Goal: Check status: Check status

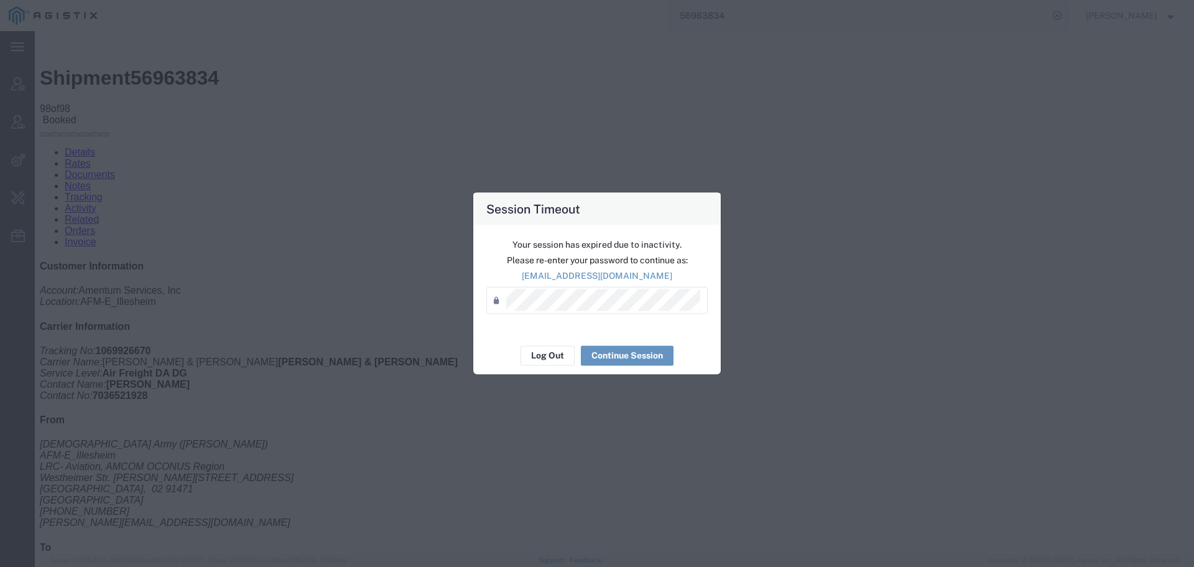
scroll to position [2581, 0]
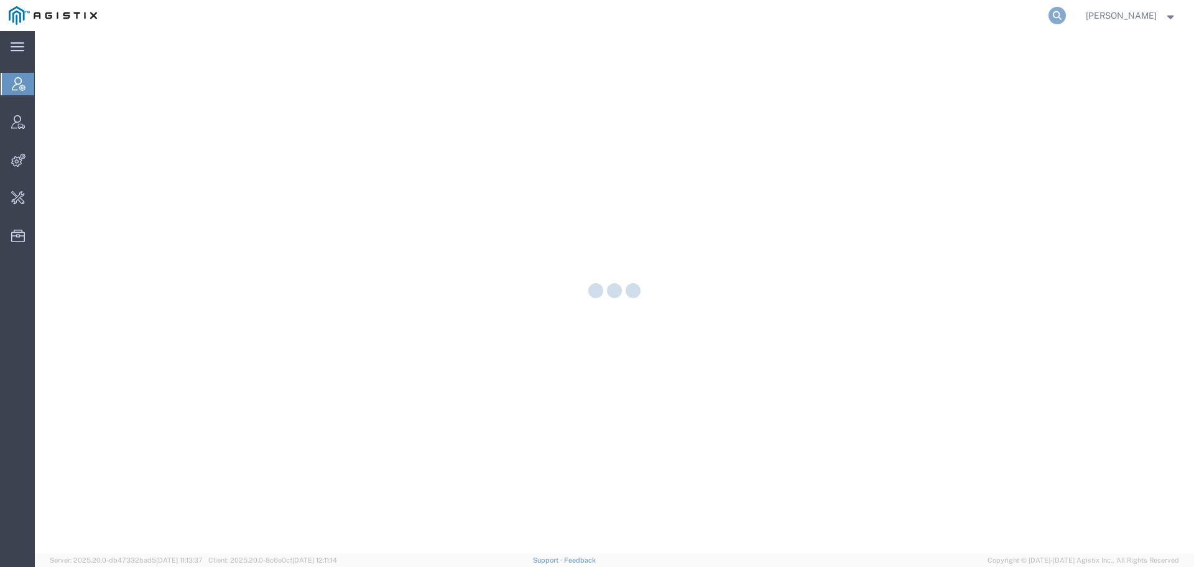
click at [1066, 12] on icon at bounding box center [1057, 15] width 17 height 17
paste input "56895679"
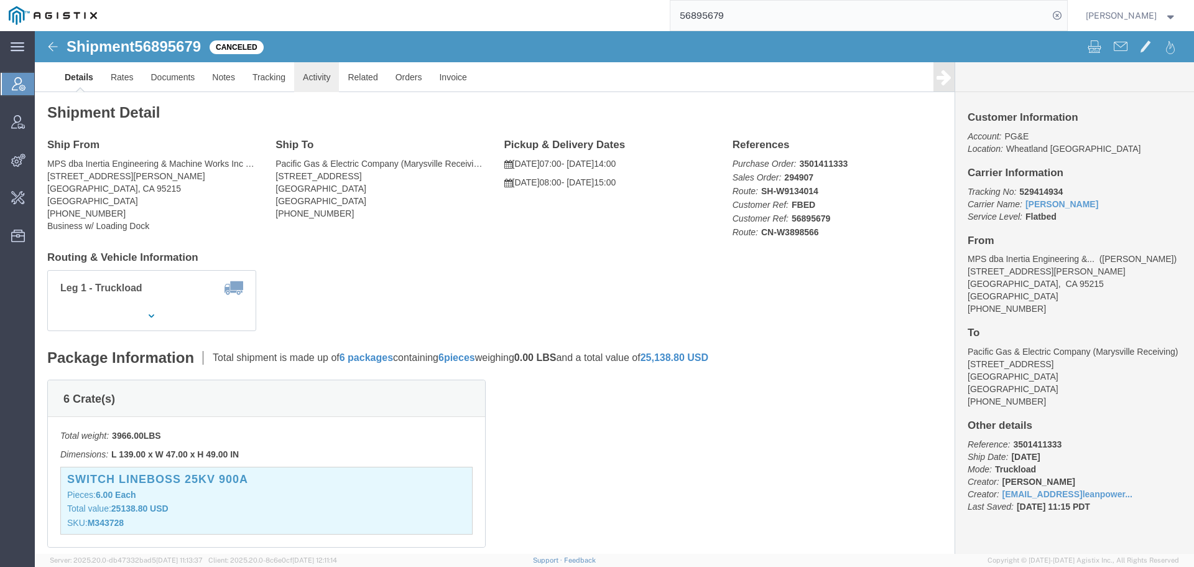
click link "Activity"
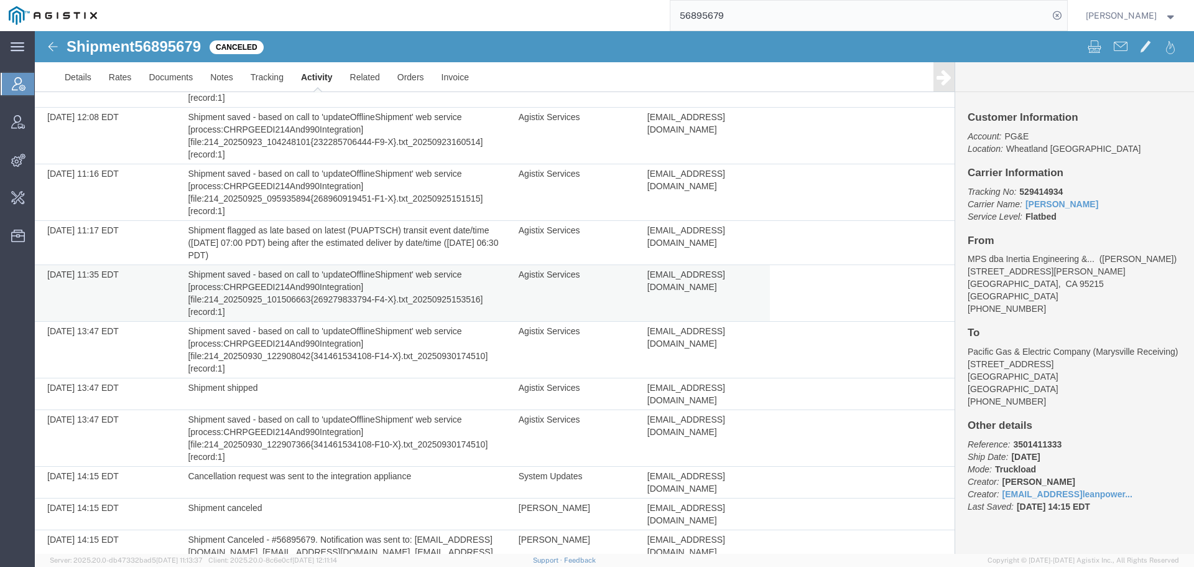
scroll to position [989, 0]
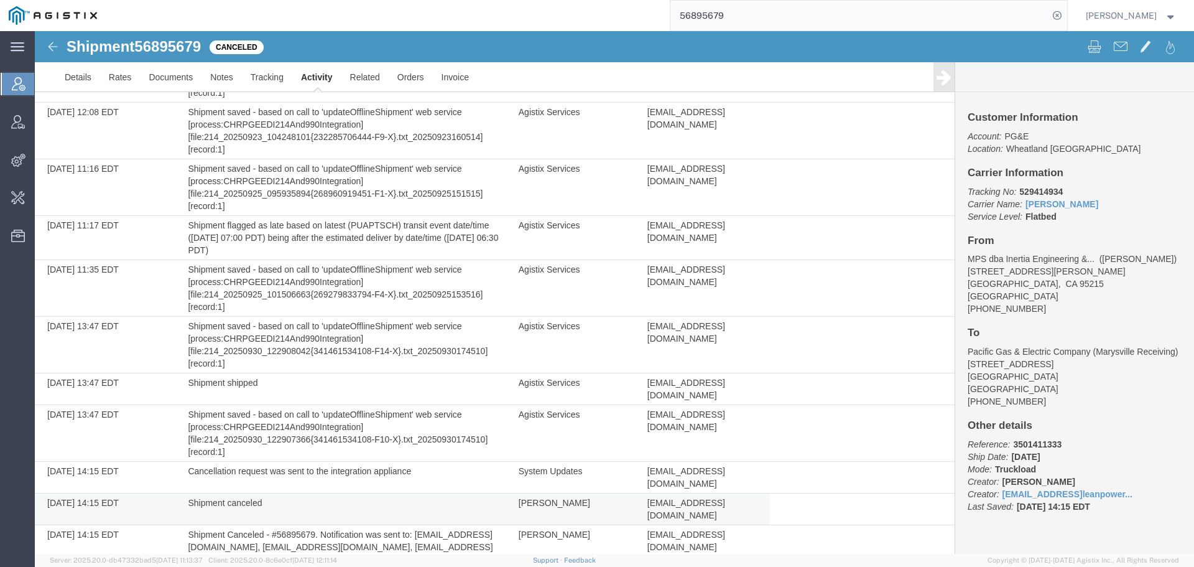
click at [669, 498] on span "[EMAIL_ADDRESS][DOMAIN_NAME]" at bounding box center [686, 509] width 78 height 22
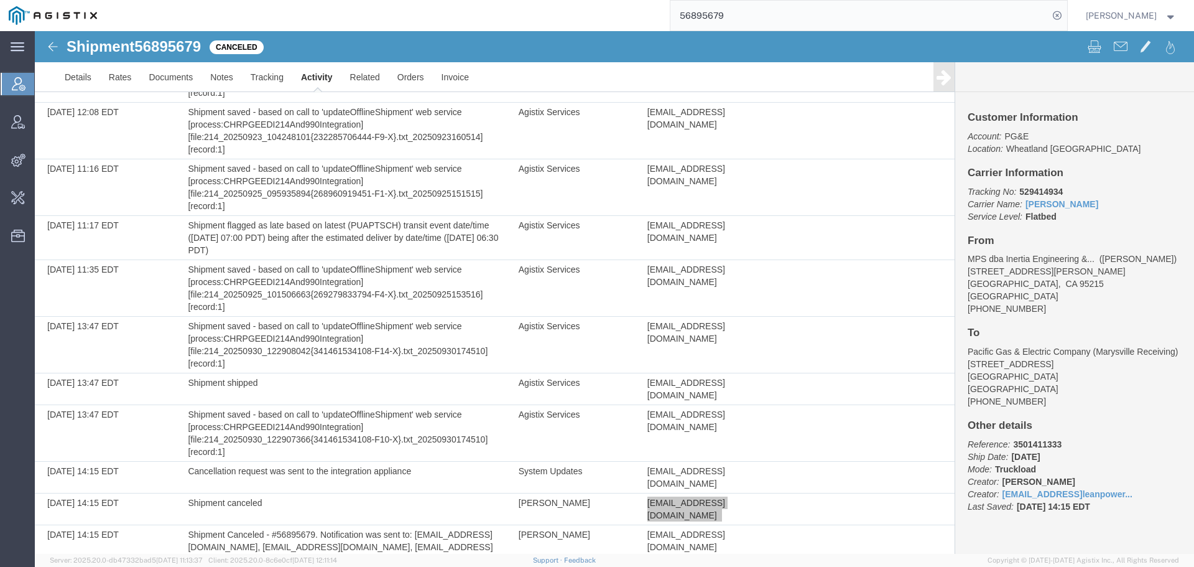
click at [723, 16] on input "56895679" at bounding box center [860, 16] width 378 height 30
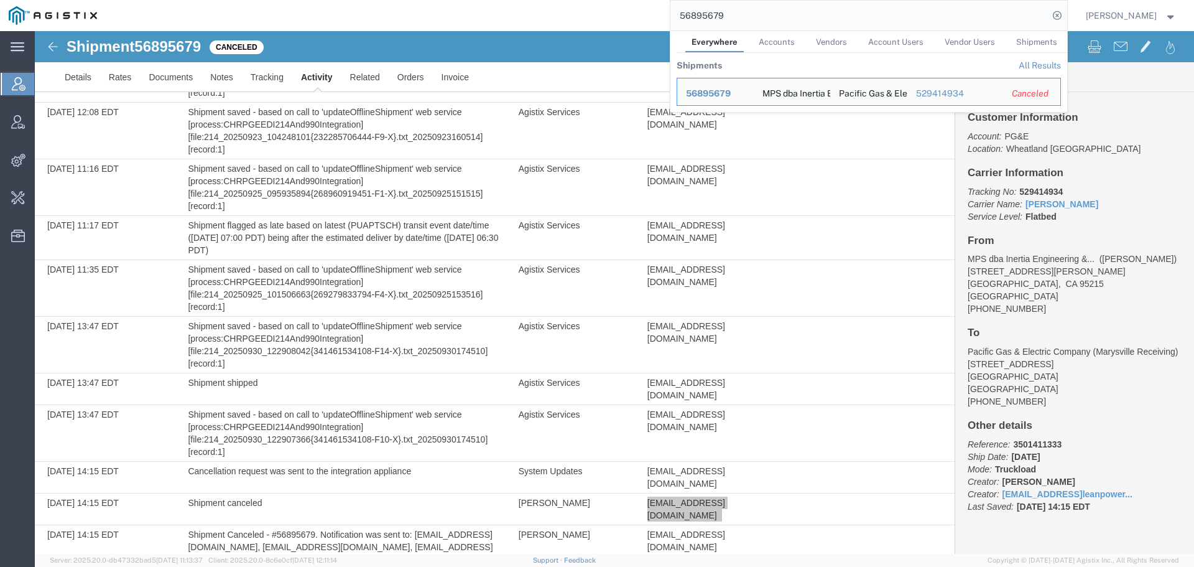
click at [723, 16] on input "56895679" at bounding box center [860, 16] width 378 height 30
paste input "703445"
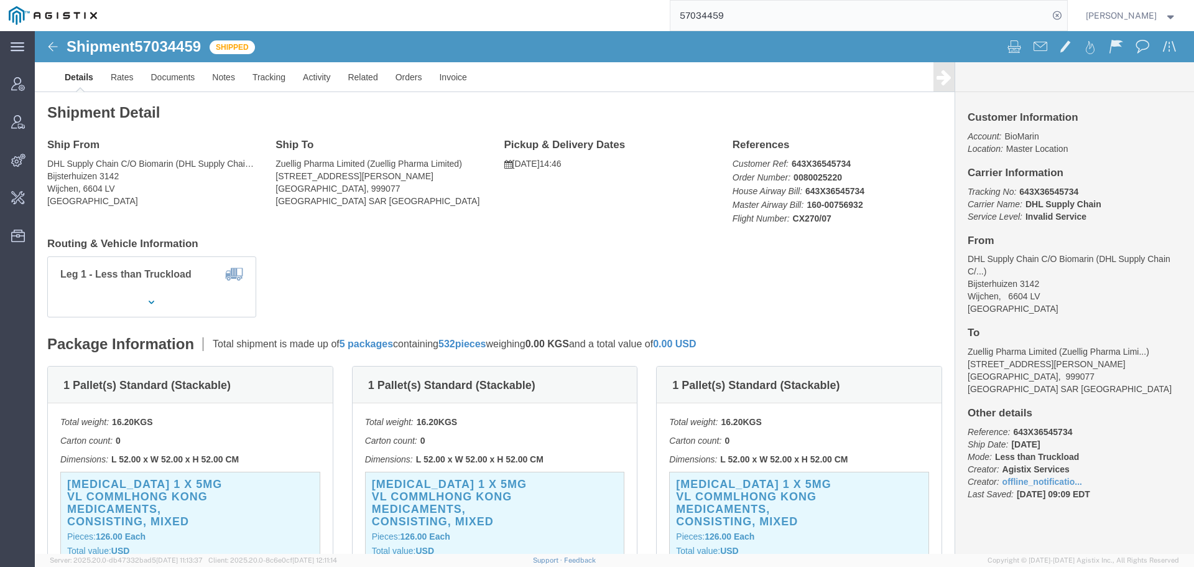
click h3 "[MEDICAL_DATA] 1 x 5MG VL COMMLHONG KONG Medicaments, consisting, mixed"
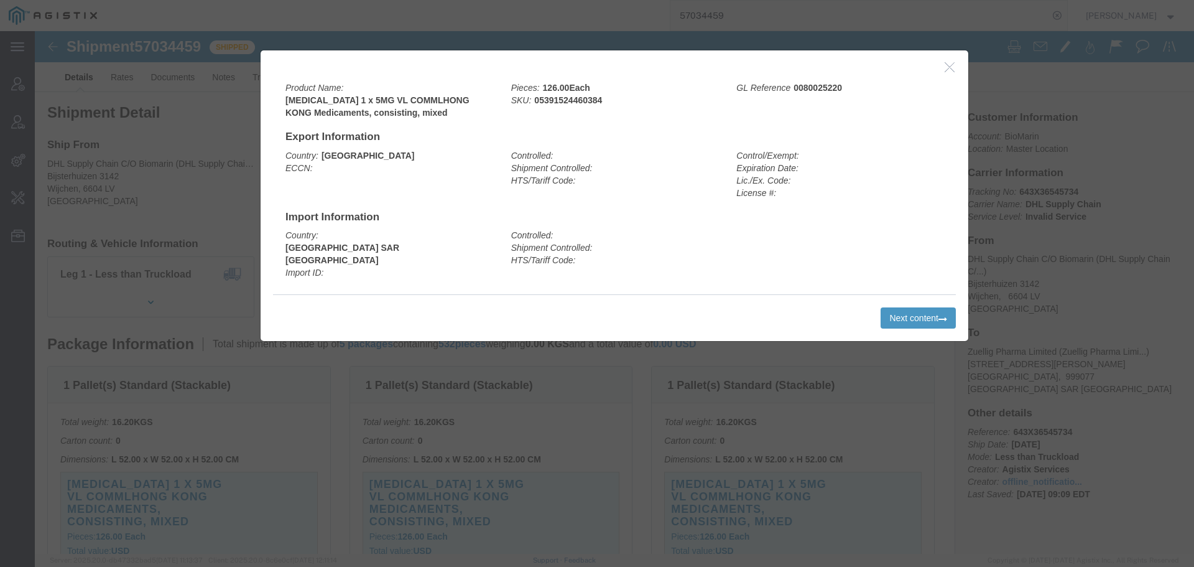
click icon "button"
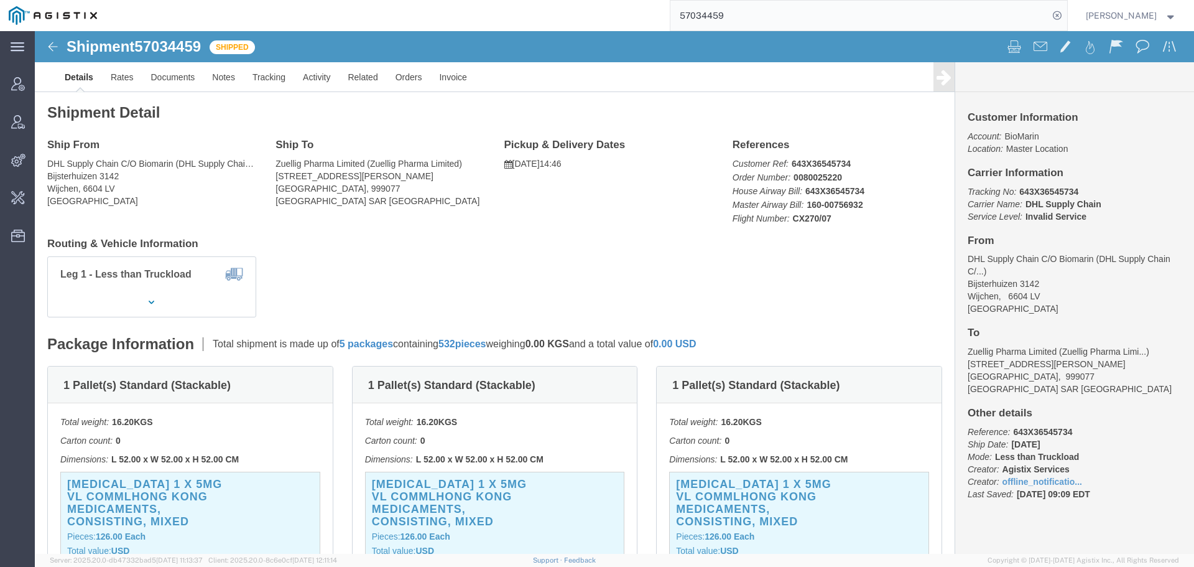
click at [718, 14] on input "57034459" at bounding box center [860, 16] width 378 height 30
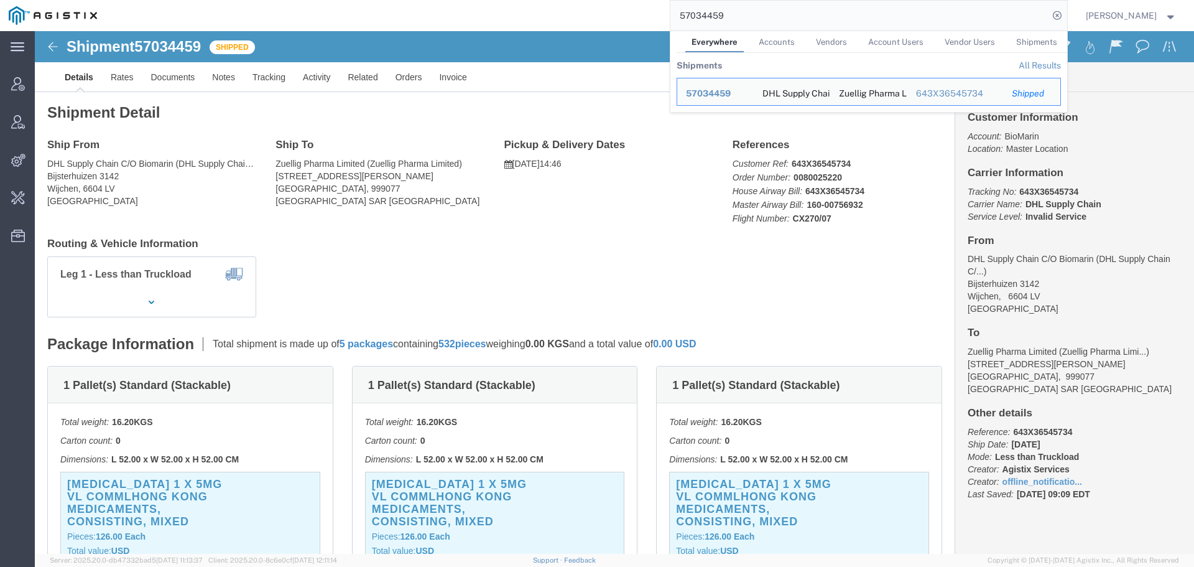
click at [718, 14] on input "57034459" at bounding box center [860, 16] width 378 height 30
paste input "8"
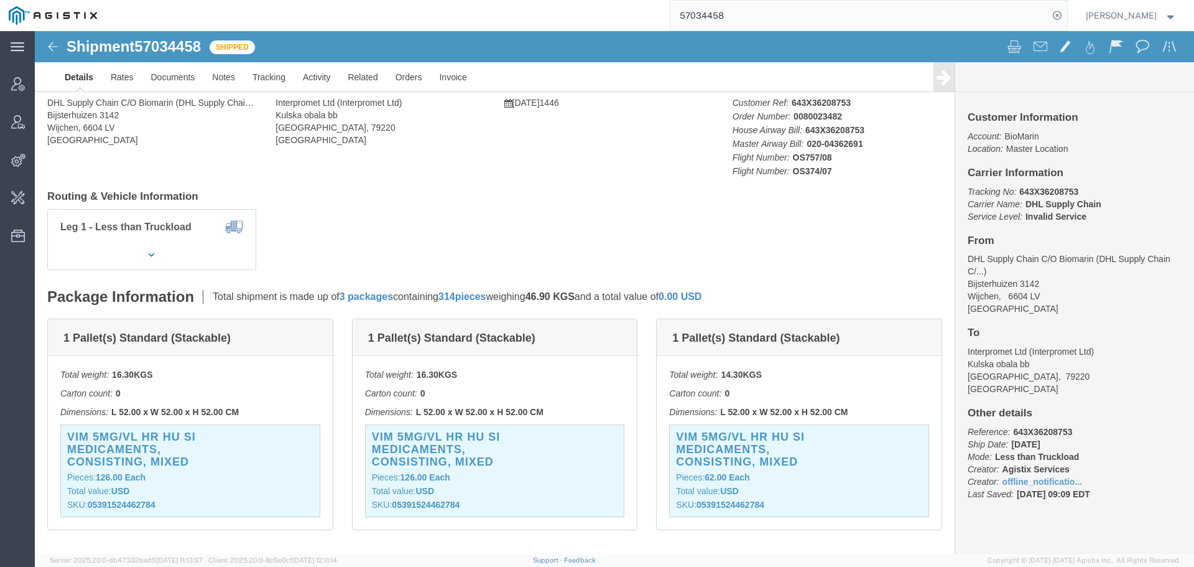
click body "Shipment 57034458 Shipped Details Rates Documents Notes Tracking Activity Relat…"
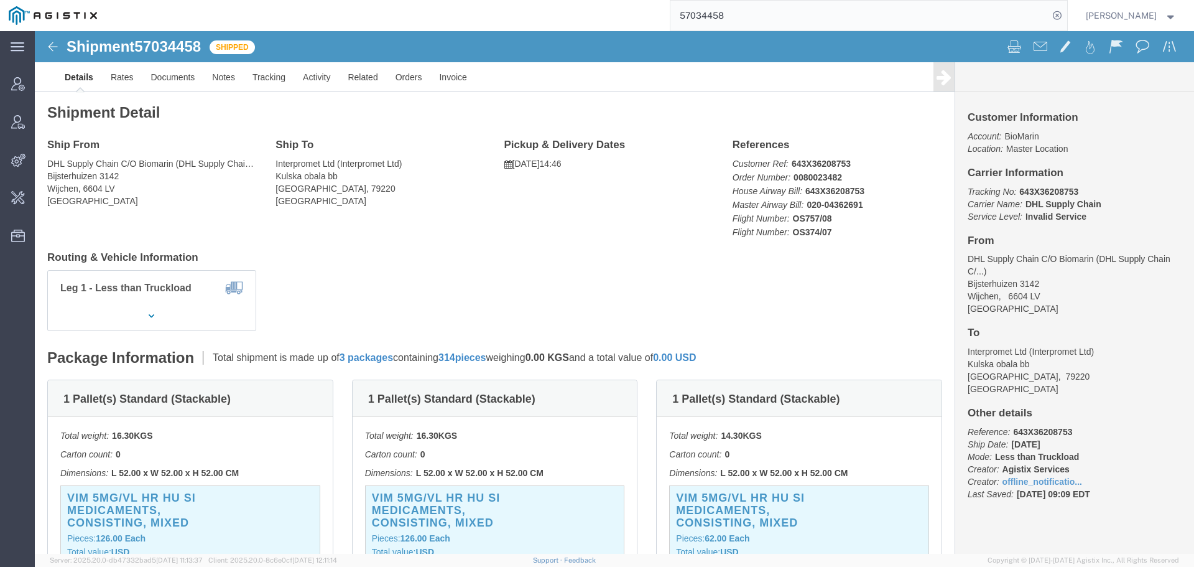
click h3 "VIM 5MG/VL HR HU SI Medicaments, consisting, mixed"
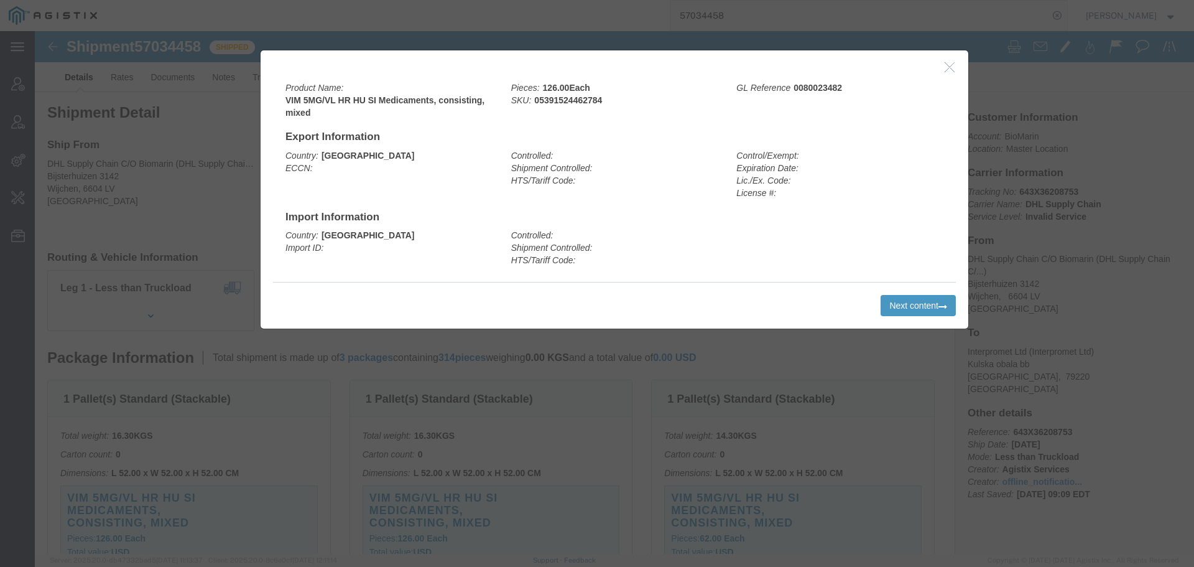
click icon "button"
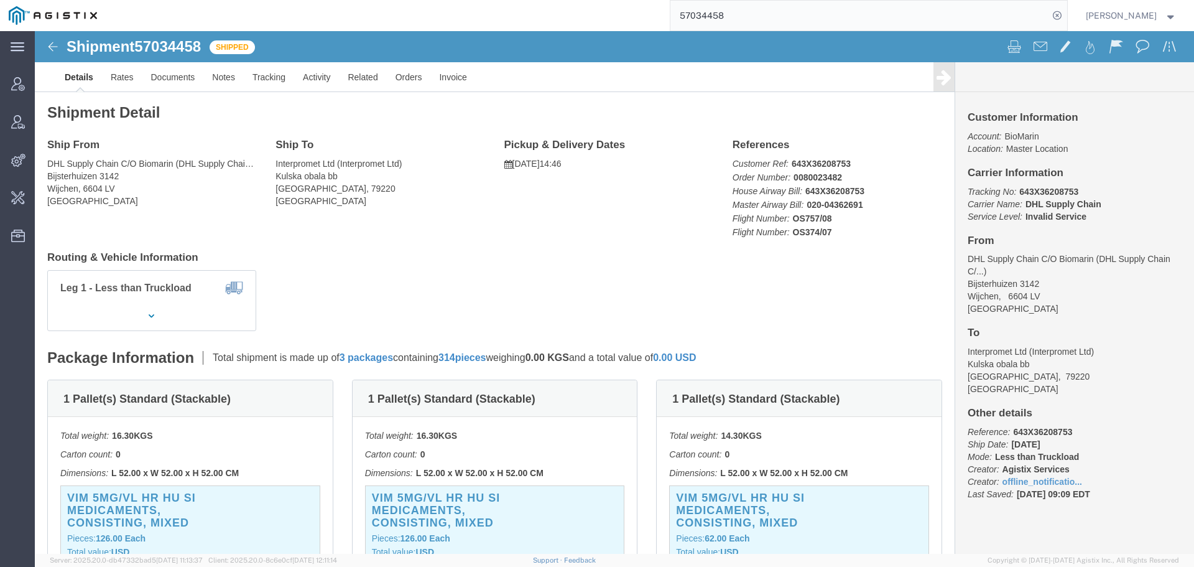
click at [695, 19] on input "57034458" at bounding box center [860, 16] width 378 height 30
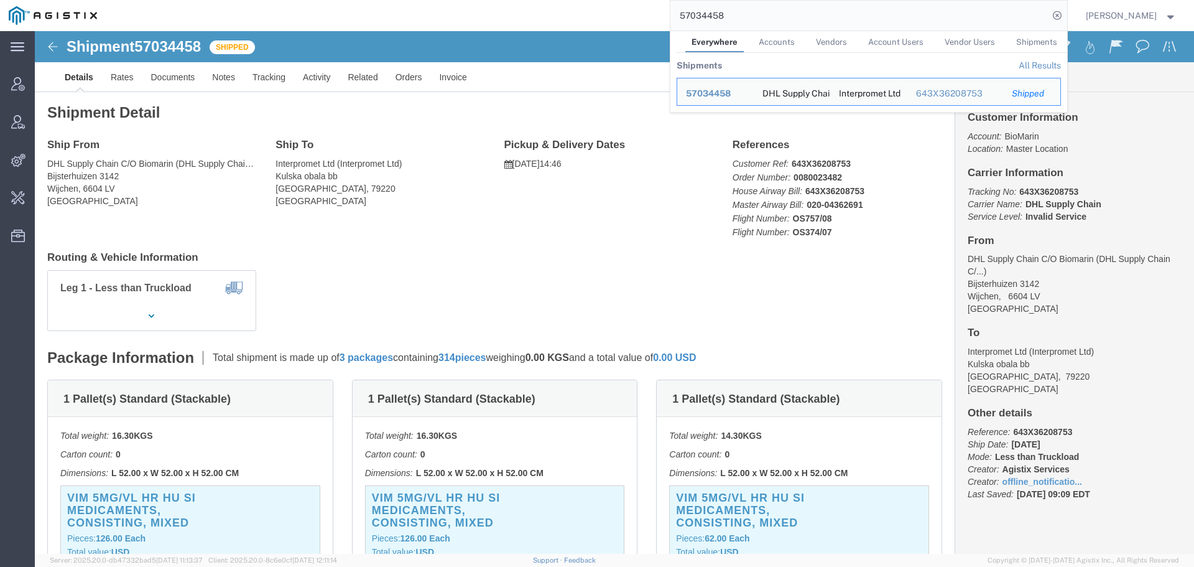
click at [695, 19] on input "57034458" at bounding box center [860, 16] width 378 height 30
paste input "57035027"
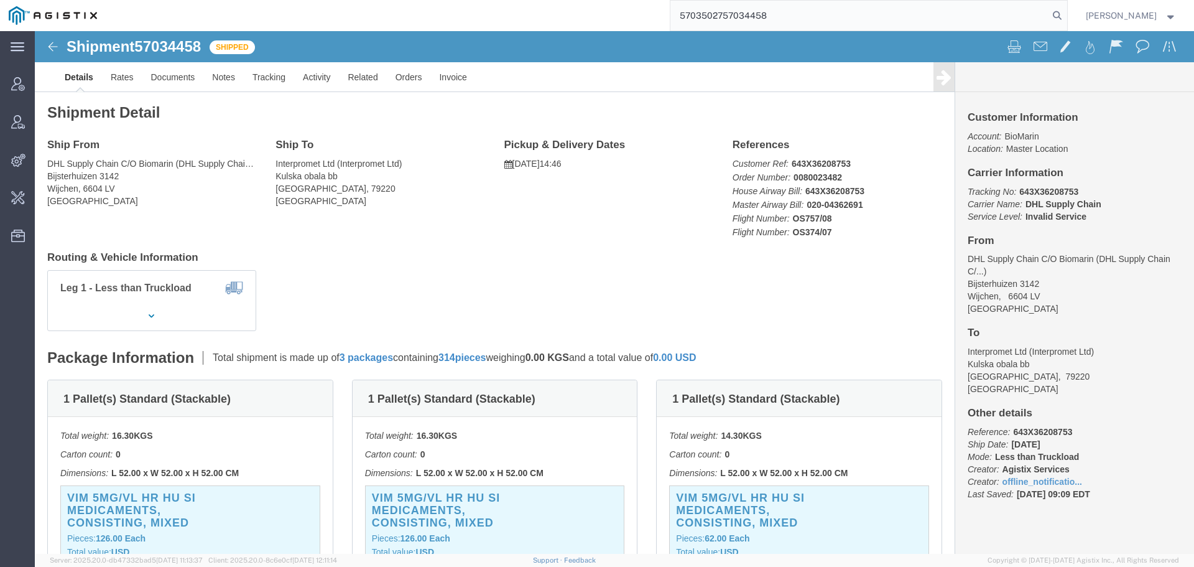
click at [695, 19] on input "5703502757034458" at bounding box center [860, 16] width 378 height 30
paste input "search"
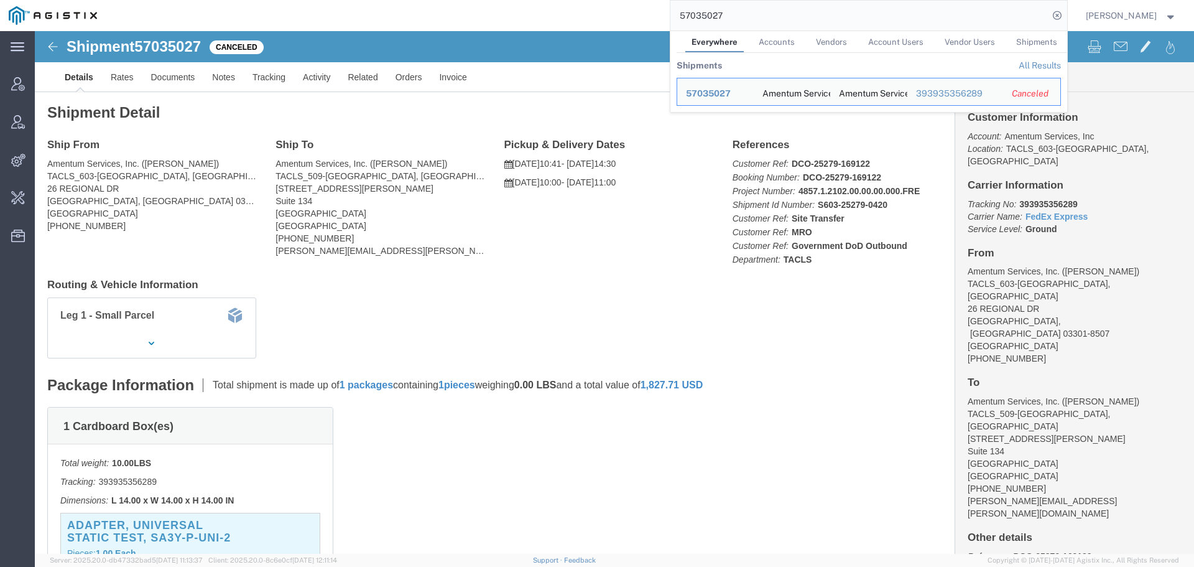
click at [718, 17] on input "57035027" at bounding box center [860, 16] width 378 height 30
paste input "10724"
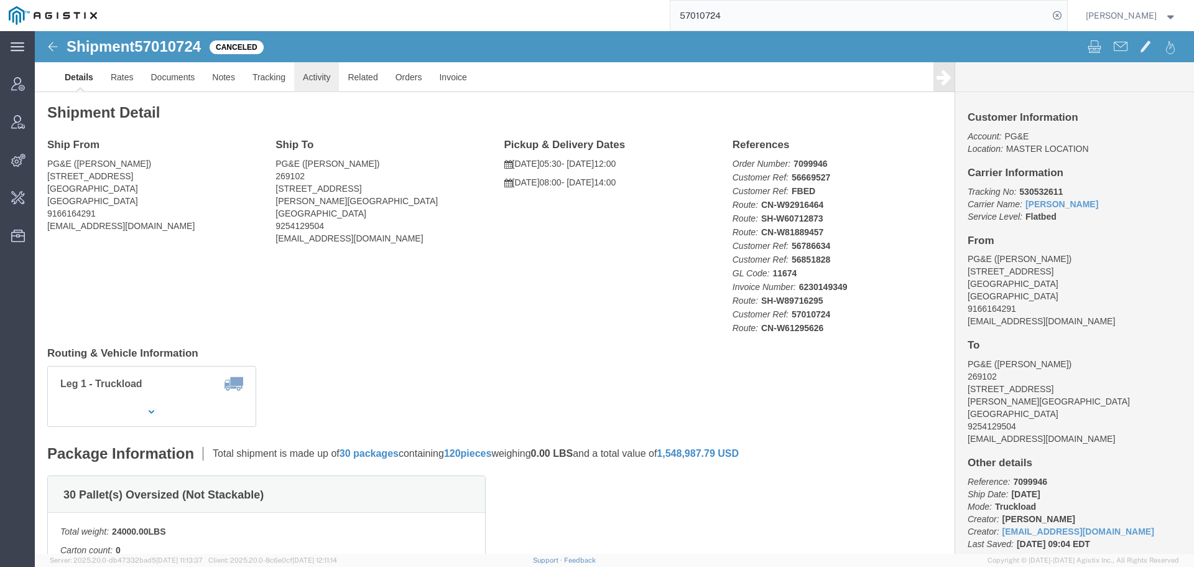
click link "Activity"
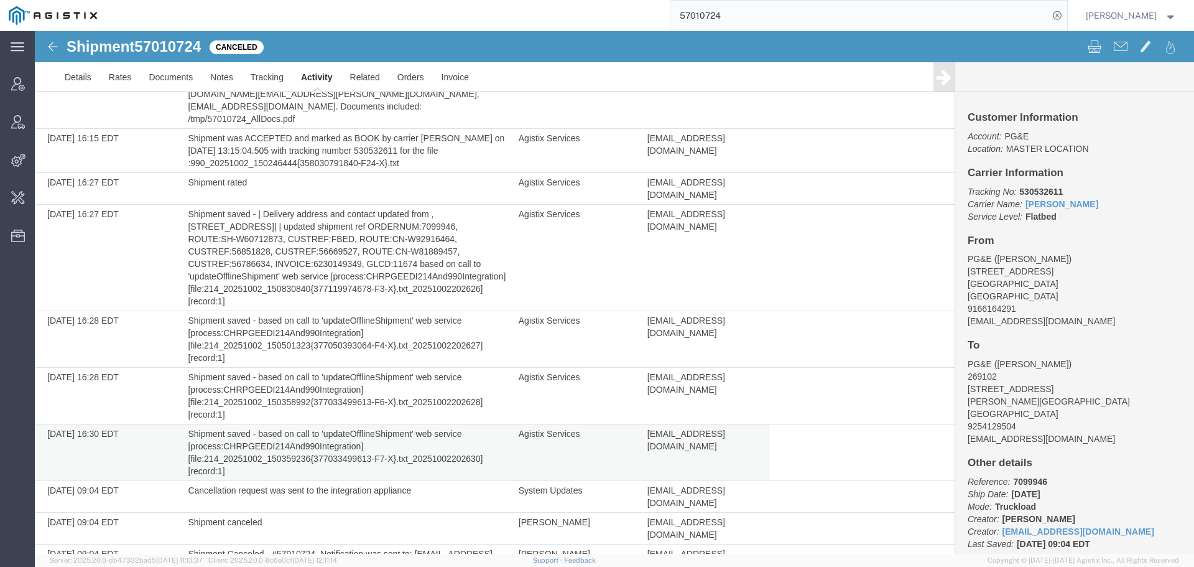
scroll to position [978, 0]
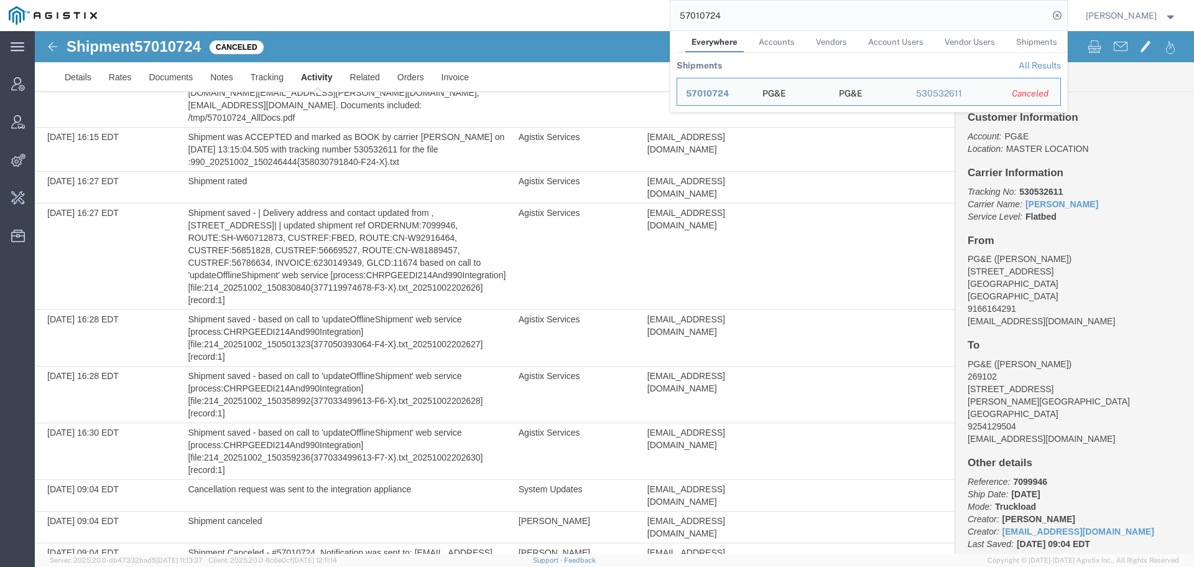
drag, startPoint x: 807, startPoint y: 26, endPoint x: 379, endPoint y: 25, distance: 427.9
click at [379, 25] on div "57010724 Everywhere Accounts Vendors Account Users Vendor Users Shipments Shipm…" at bounding box center [587, 15] width 962 height 31
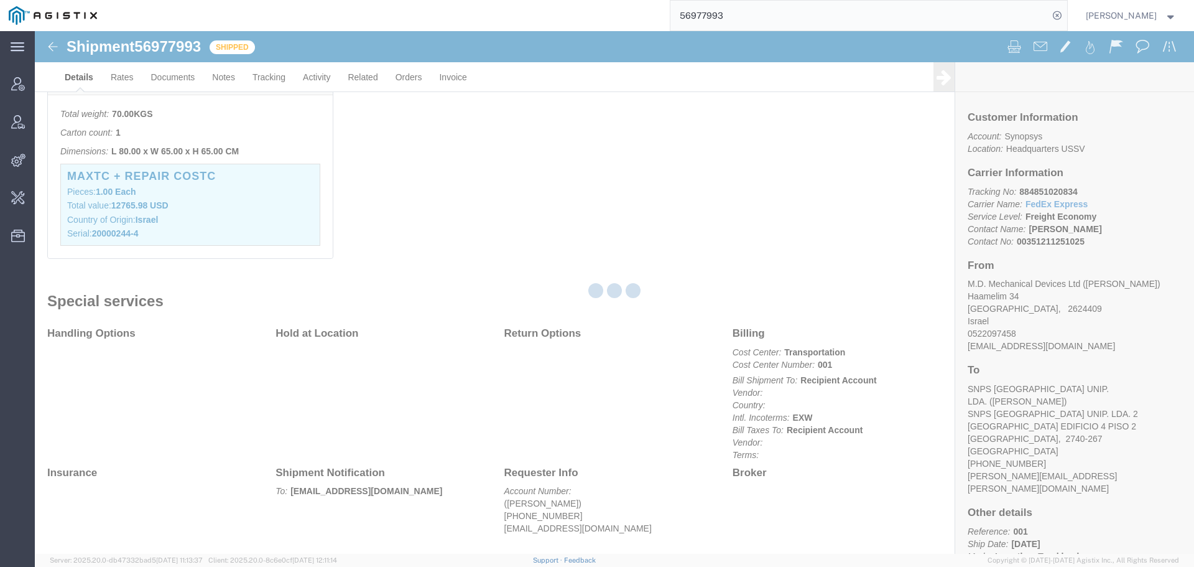
scroll to position [364, 0]
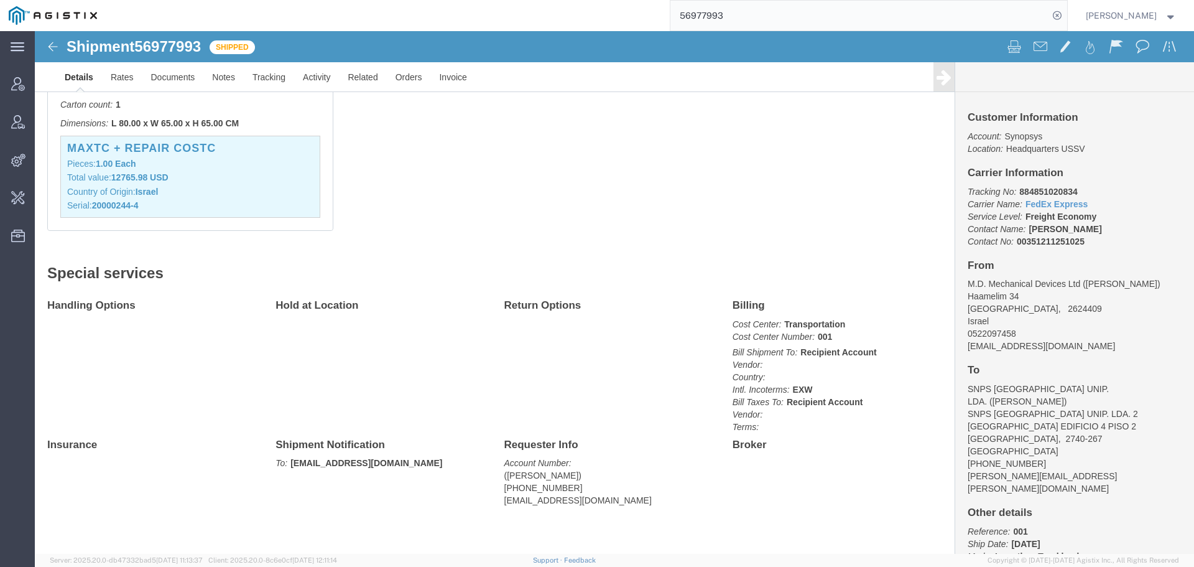
drag, startPoint x: 749, startPoint y: 11, endPoint x: 612, endPoint y: -1, distance: 138.0
click at [612, 0] on html "main_menu Created with Sketch. Collapse Menu Account Manager Vendor Manager Int…" at bounding box center [597, 283] width 1194 height 567
paste input "94172"
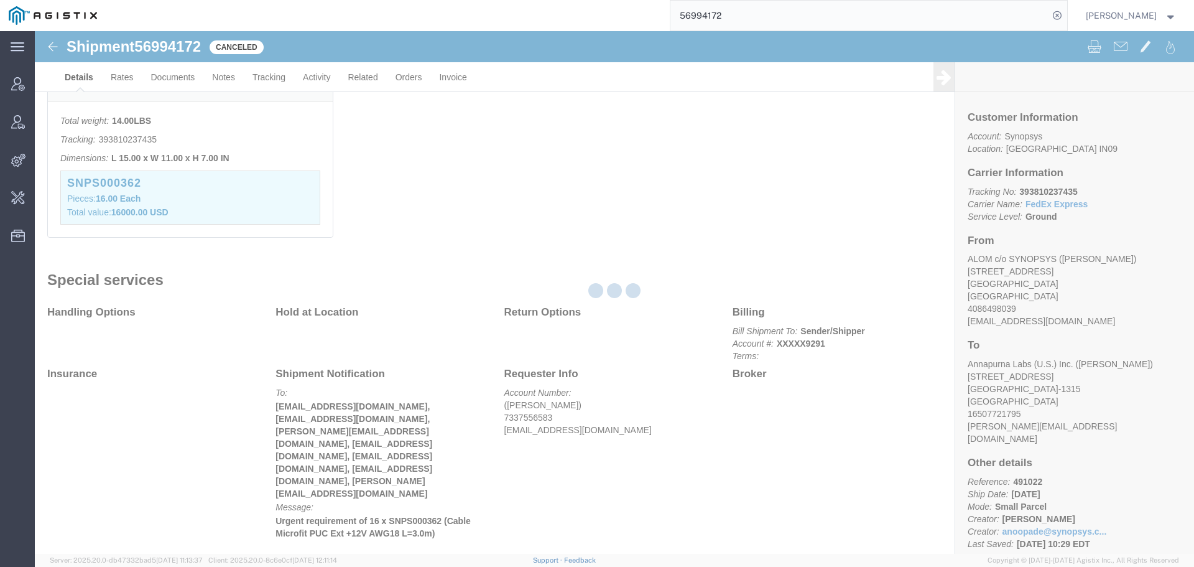
scroll to position [332, 0]
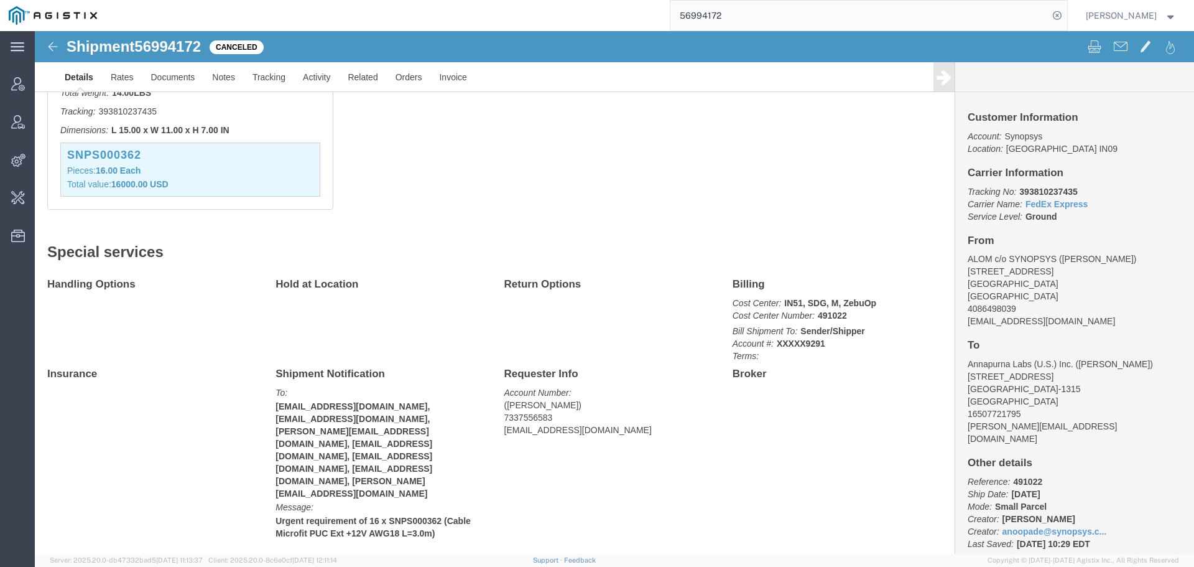
drag, startPoint x: 723, startPoint y: 17, endPoint x: 541, endPoint y: 29, distance: 183.2
click at [557, 26] on div "56994172" at bounding box center [587, 15] width 962 height 31
paste input "7035457"
type input "57035457"
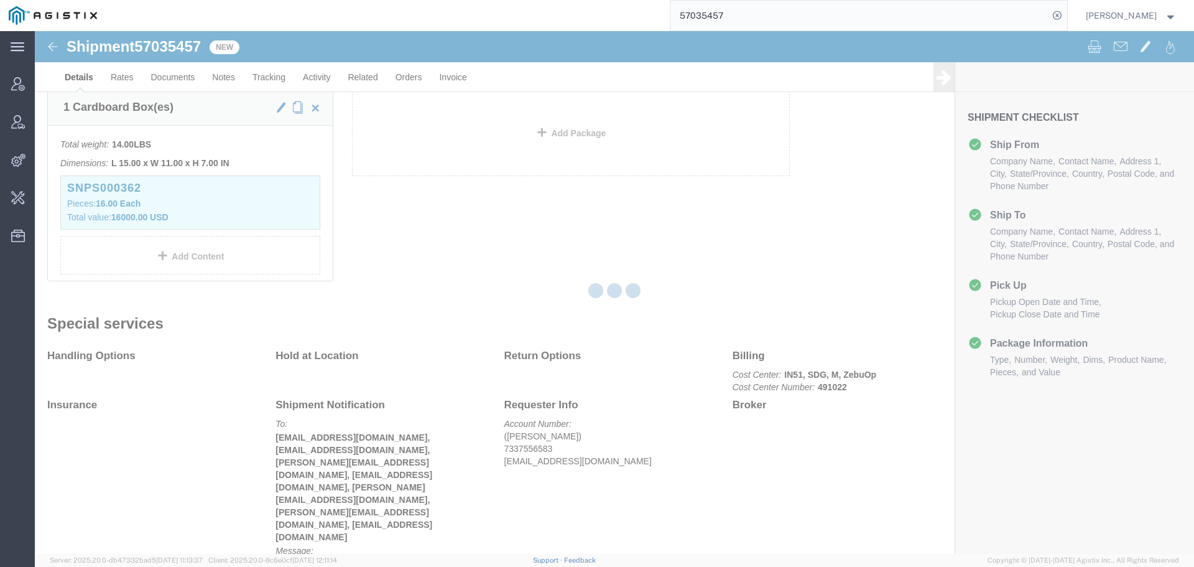
scroll to position [313, 0]
